Goal: Transaction & Acquisition: Purchase product/service

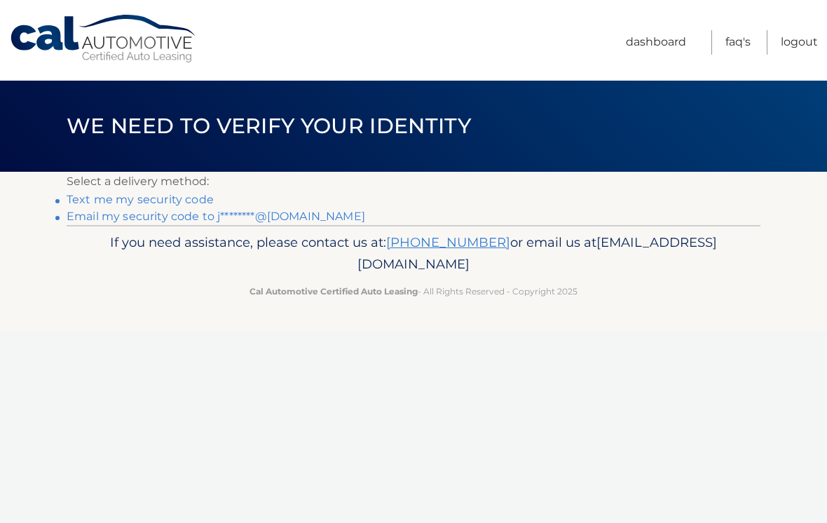
click at [83, 195] on link "Text me my security code" at bounding box center [140, 199] width 147 height 13
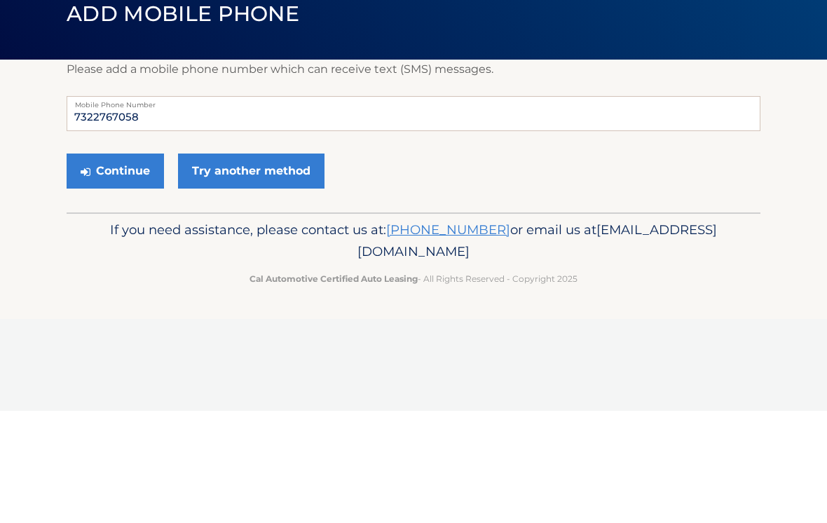
click at [220, 265] on link "Try another method" at bounding box center [251, 282] width 146 height 35
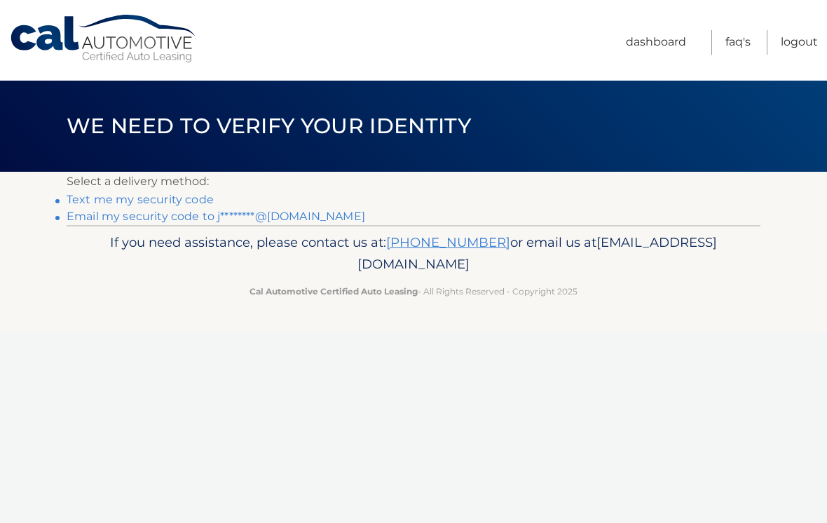
click at [97, 219] on link "Email my security code to j********@gmail.com" at bounding box center [216, 215] width 298 height 13
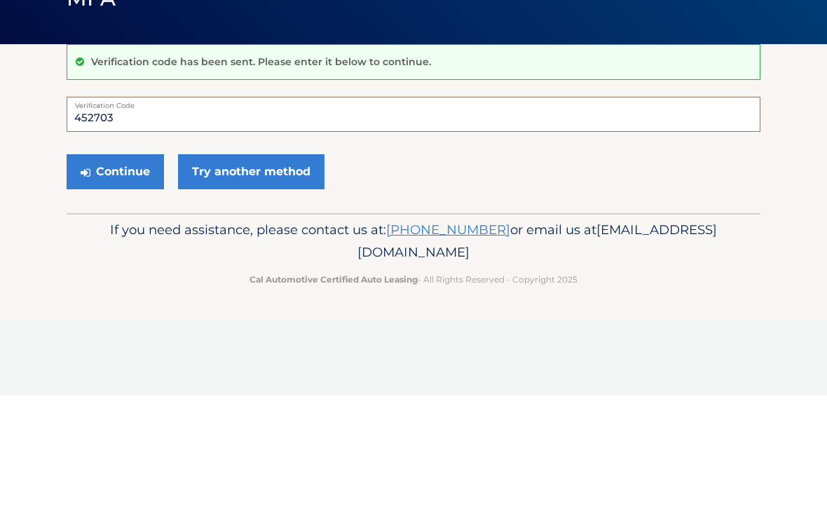
type input "452703"
click at [113, 282] on button "Continue" at bounding box center [115, 299] width 97 height 35
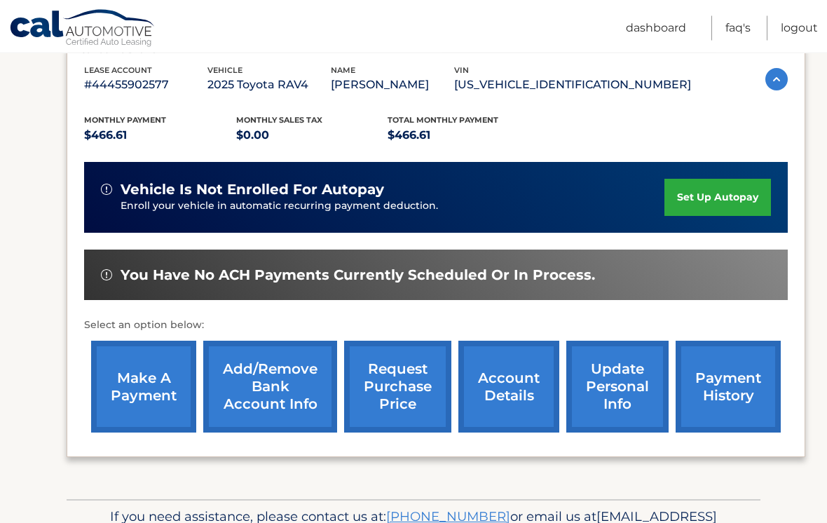
scroll to position [244, 0]
click at [134, 392] on link "make a payment" at bounding box center [143, 386] width 105 height 92
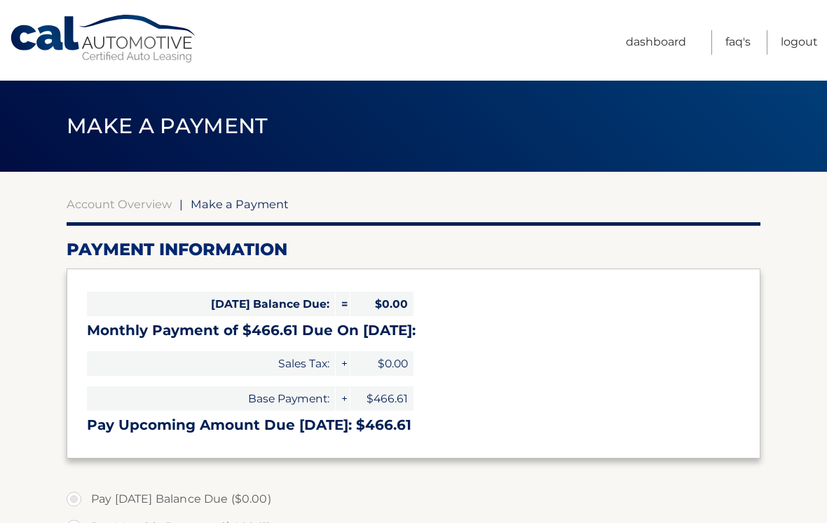
select select "NjA4ODk0NzAtNWRmNi00ZThmLWExZjgtOTA1YjQzY2E3Njhk"
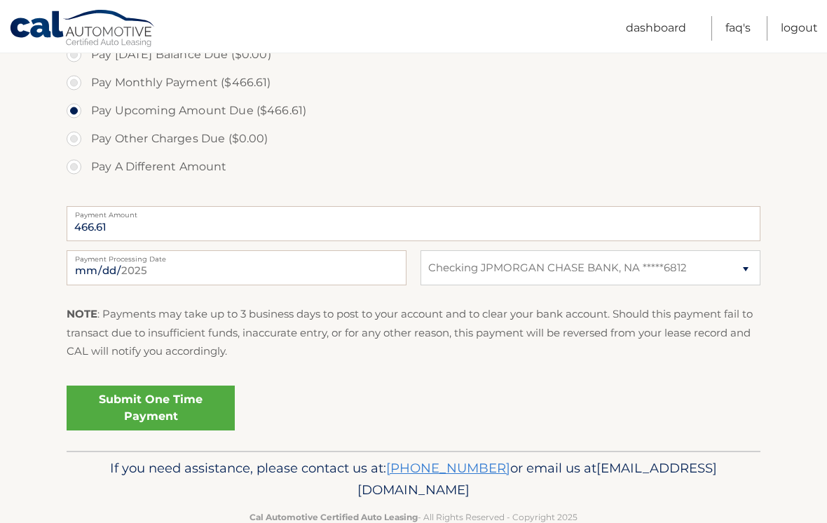
scroll to position [453, 0]
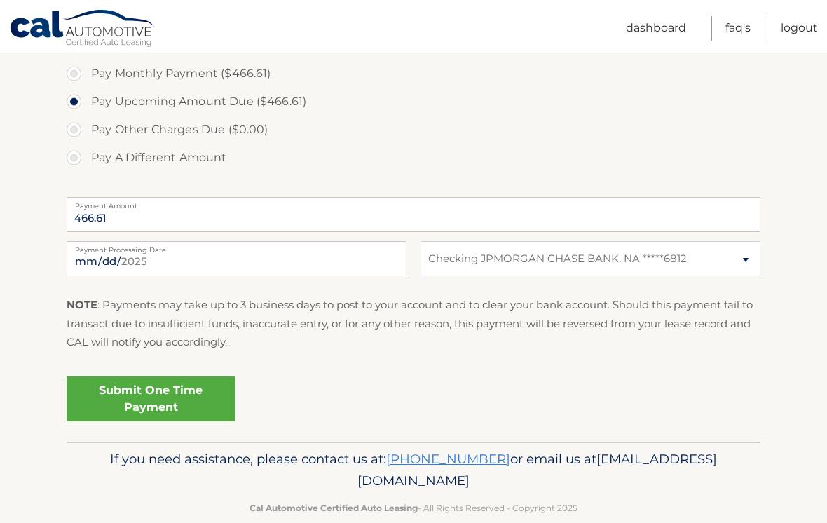
click at [146, 385] on link "Submit One Time Payment" at bounding box center [151, 398] width 168 height 45
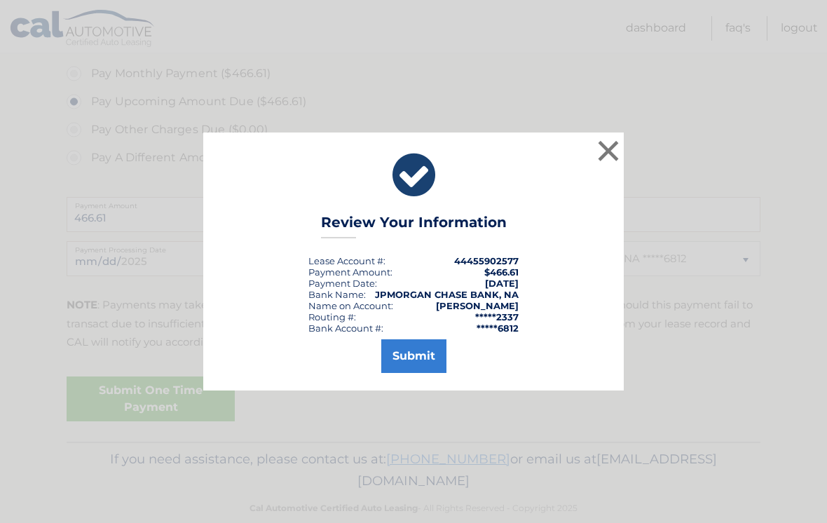
click at [424, 369] on button "Submit" at bounding box center [413, 356] width 65 height 34
